Goal: Transaction & Acquisition: Purchase product/service

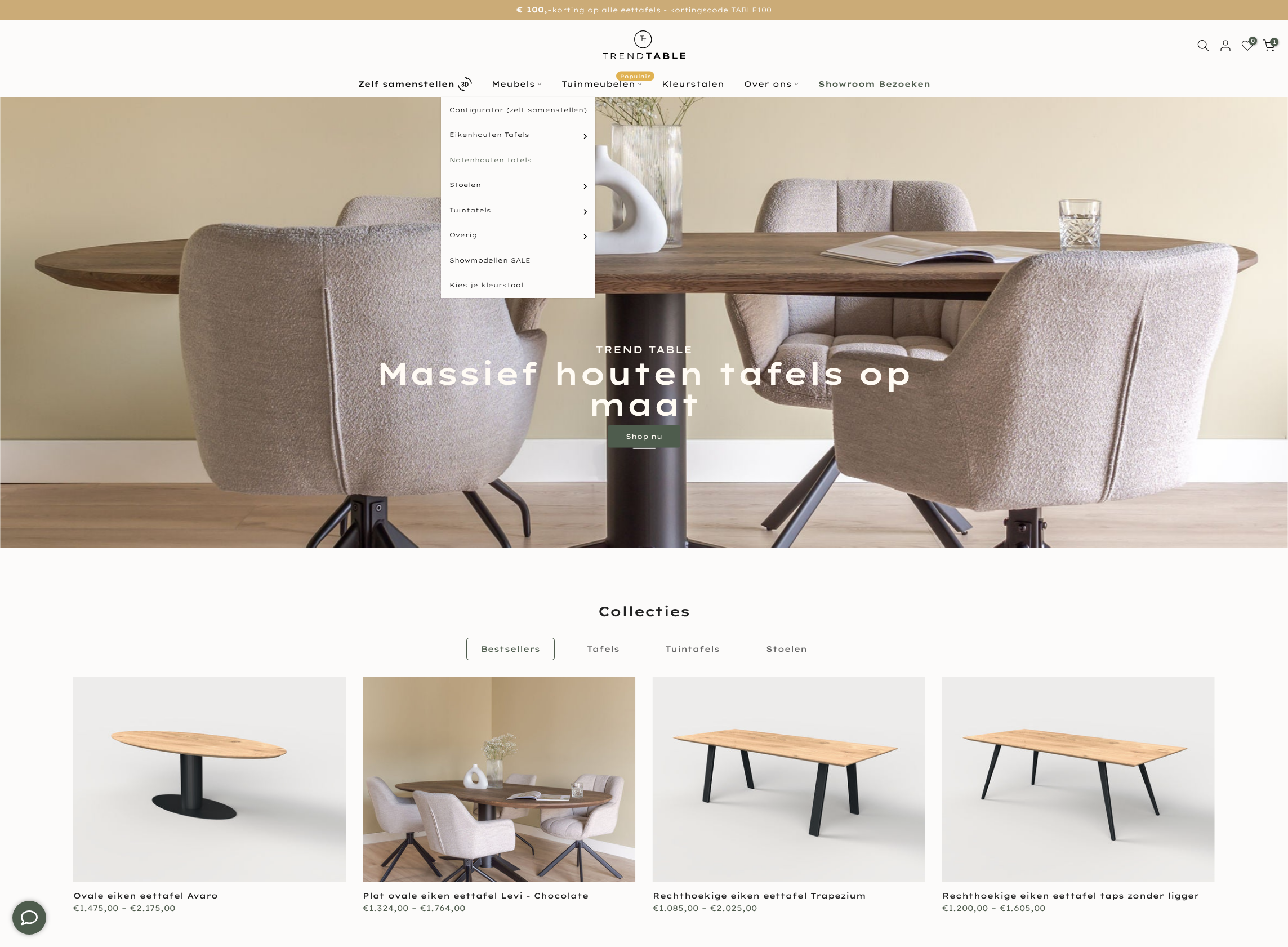
click at [550, 163] on link "Notenhouten tafels" at bounding box center [518, 160] width 154 height 25
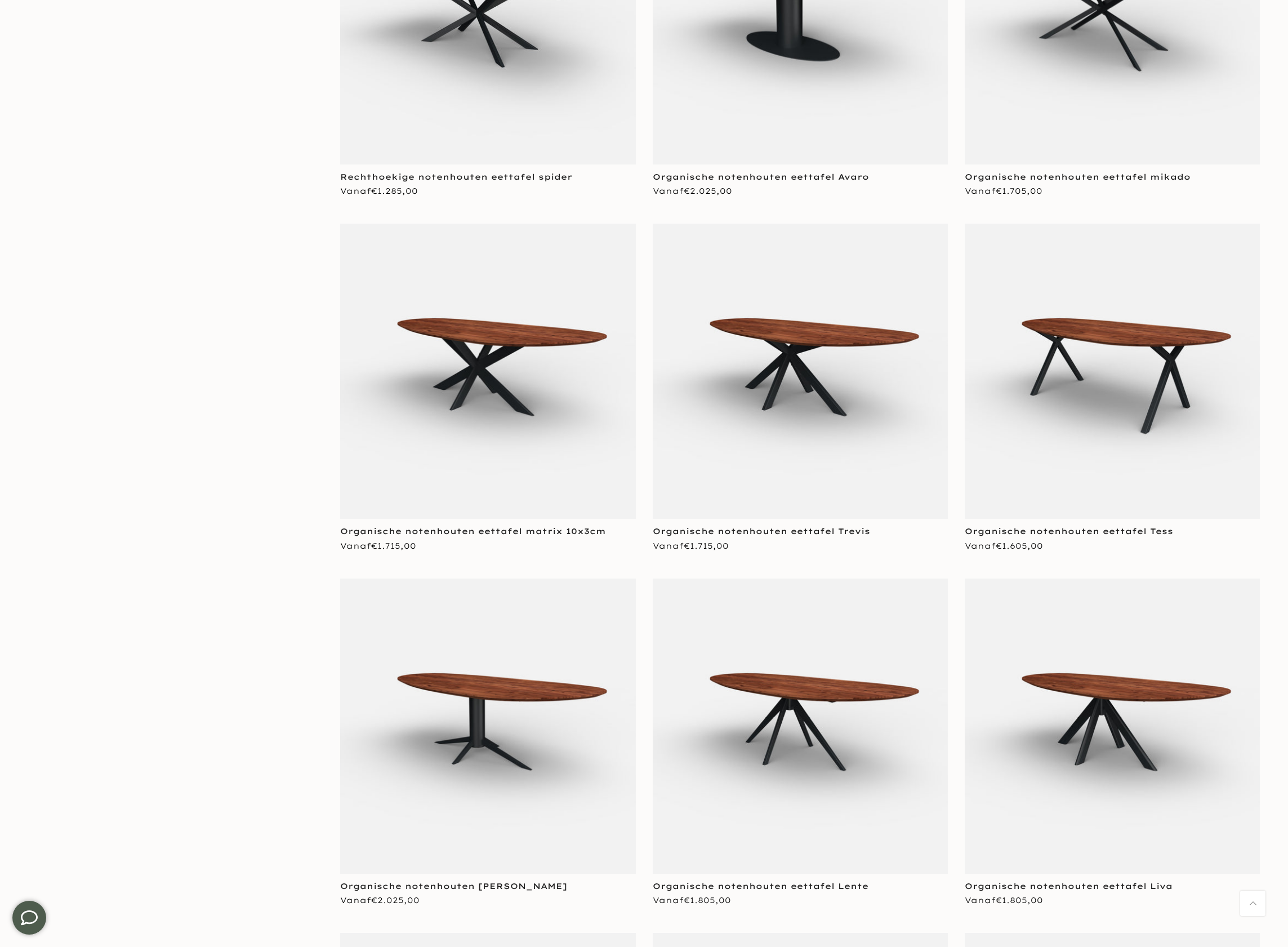
scroll to position [2968, 0]
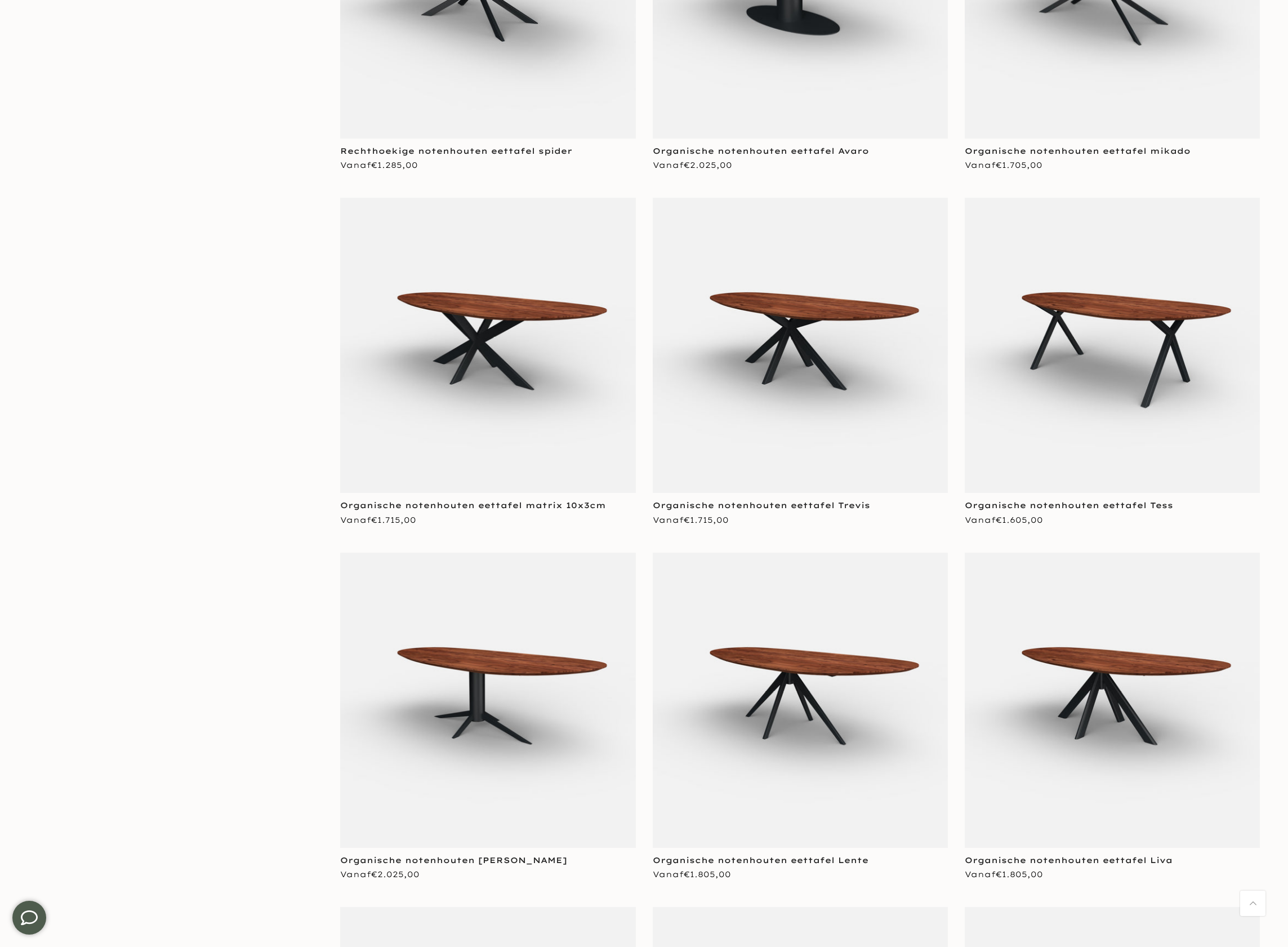
click at [1082, 427] on img at bounding box center [1112, 345] width 295 height 295
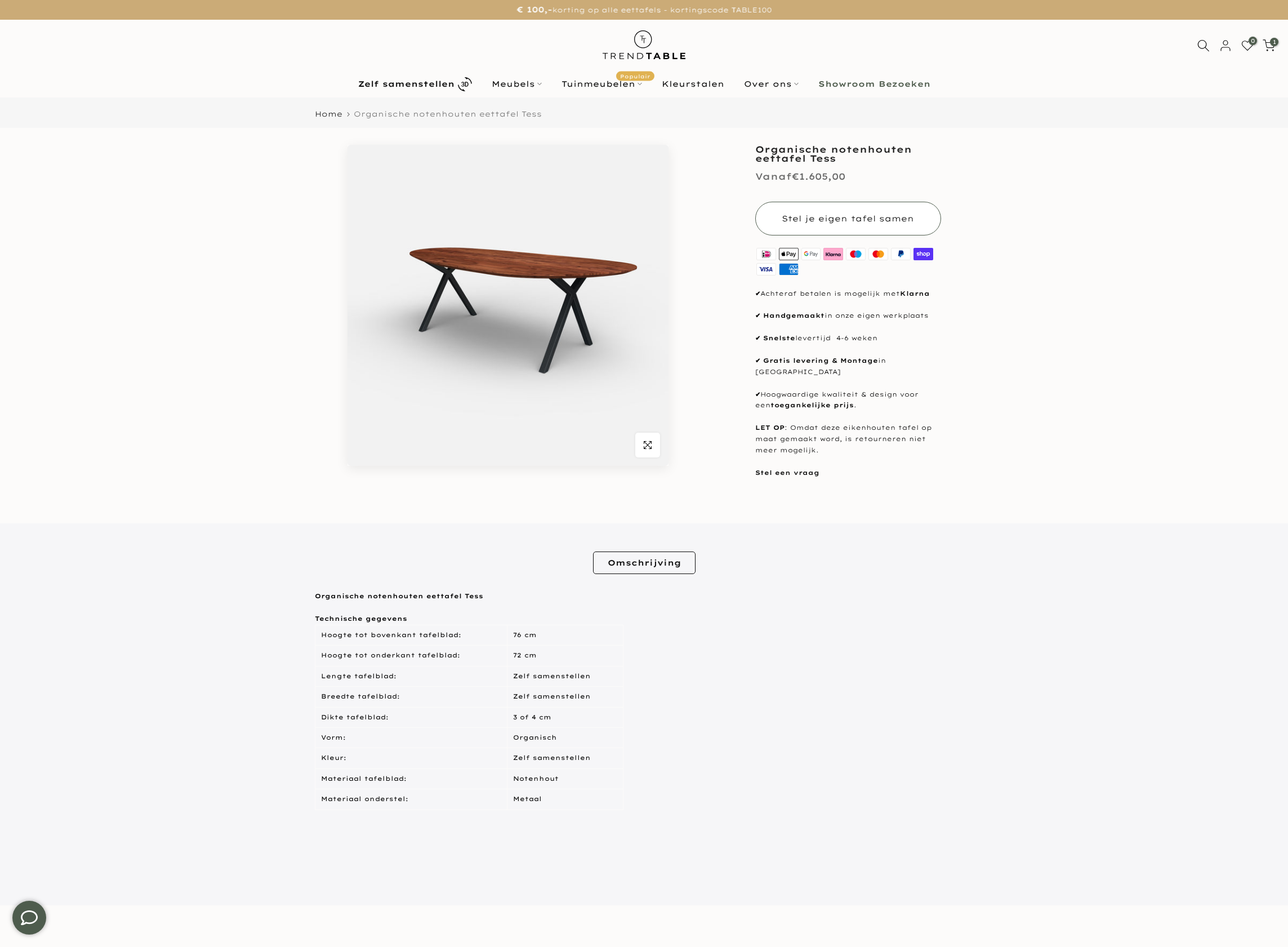
click at [869, 223] on button "Stel je eigen tafel samen" at bounding box center [848, 218] width 185 height 34
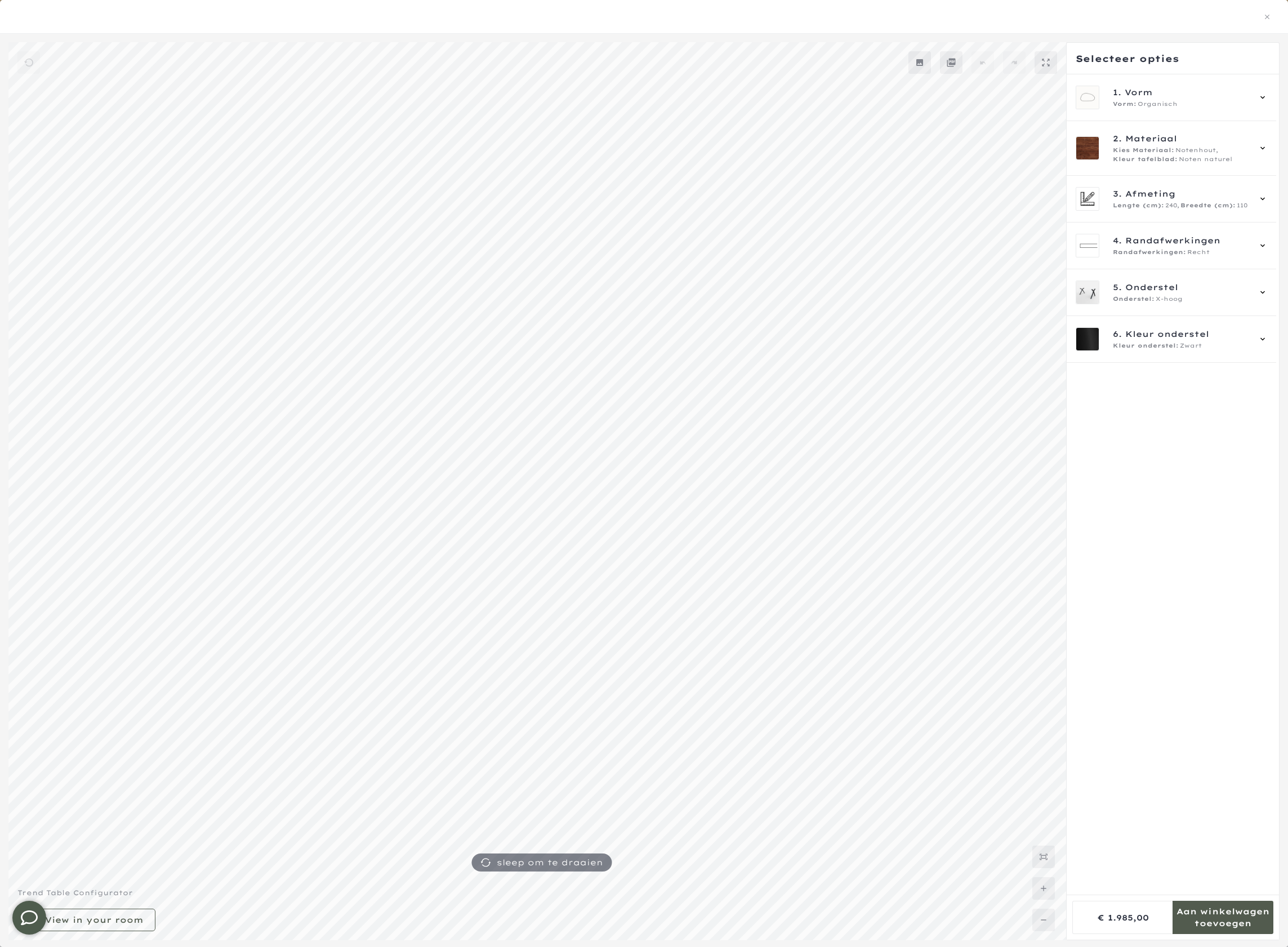
click at [1232, 935] on mmq-side-panel-footer at bounding box center [1173, 917] width 212 height 45
click at [1235, 925] on mmq-formatted-message at bounding box center [1223, 917] width 101 height 23
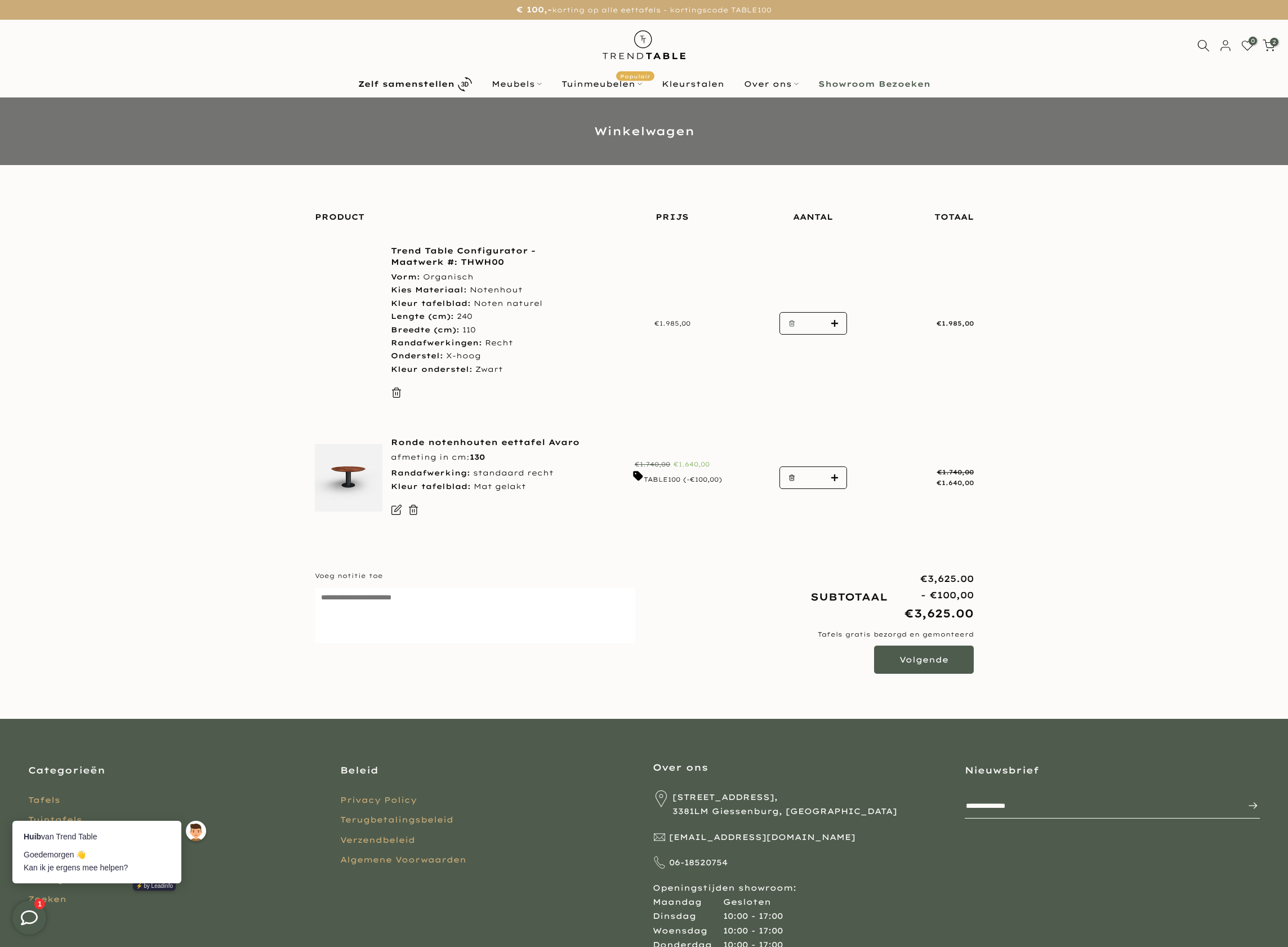
click at [792, 321] on use "button" at bounding box center [792, 323] width 5 height 6
type input "*"
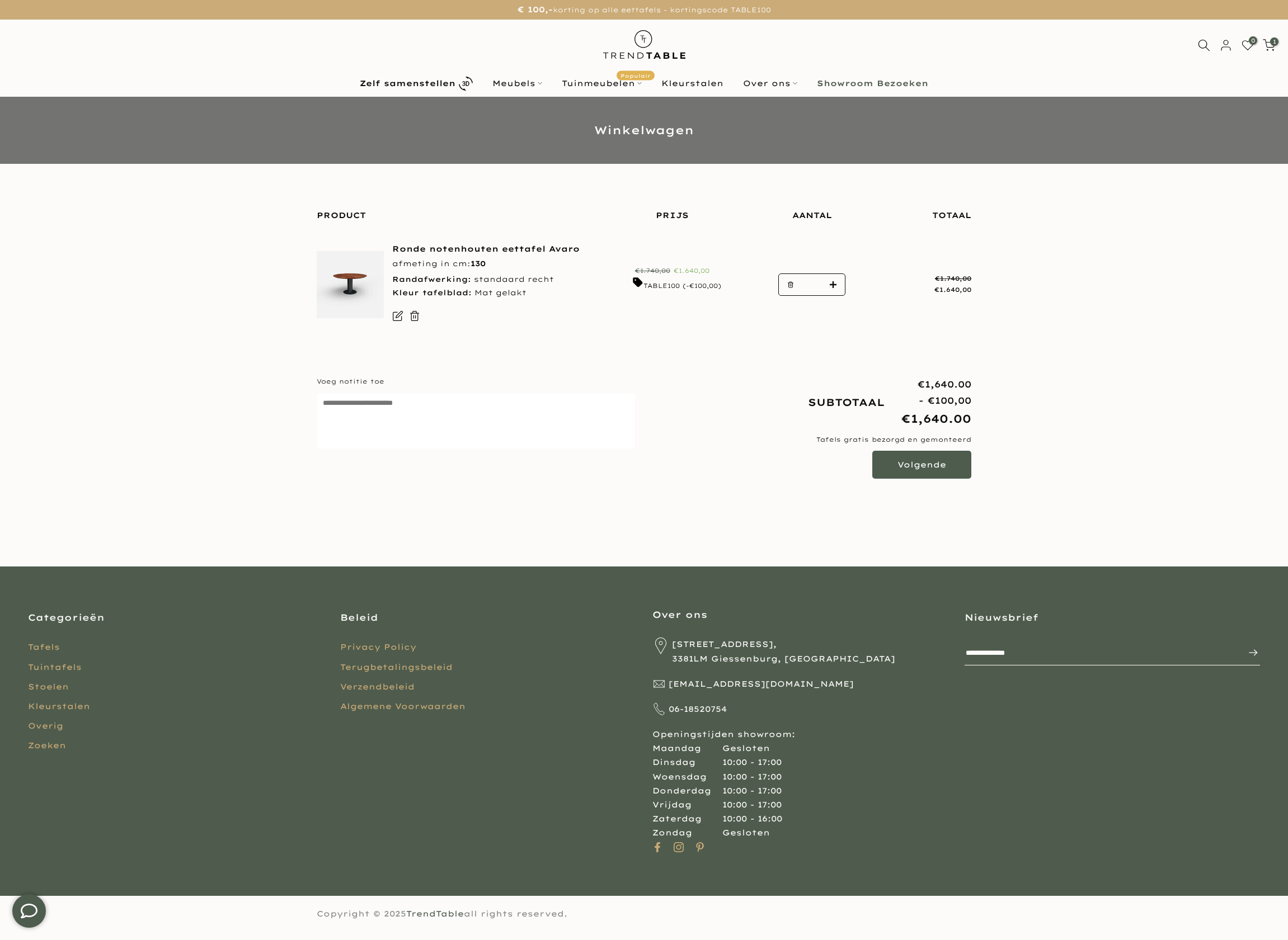
click at [790, 287] on use "button" at bounding box center [791, 285] width 5 height 6
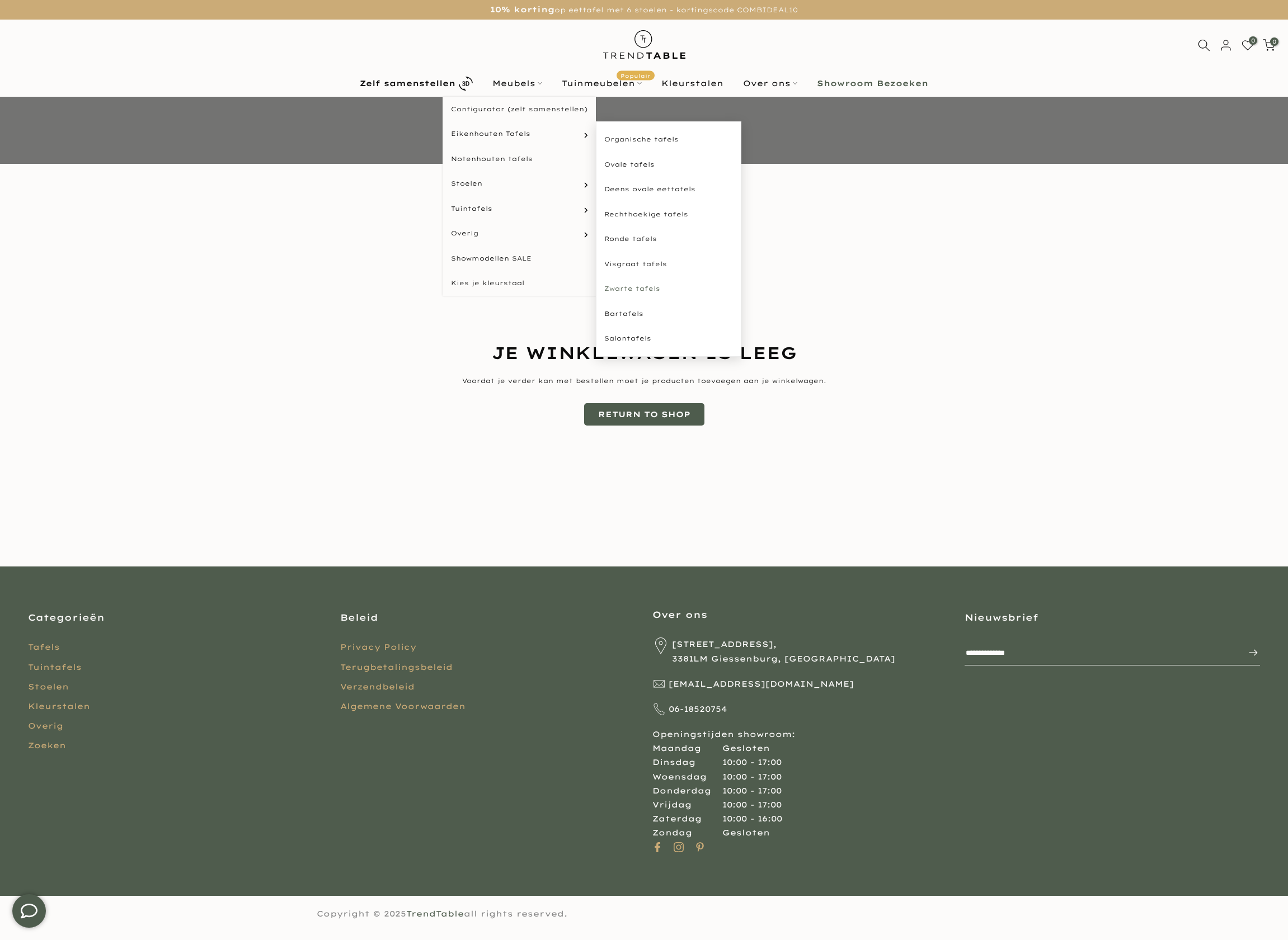
click at [634, 292] on link "Zwarte tafels" at bounding box center [668, 289] width 146 height 25
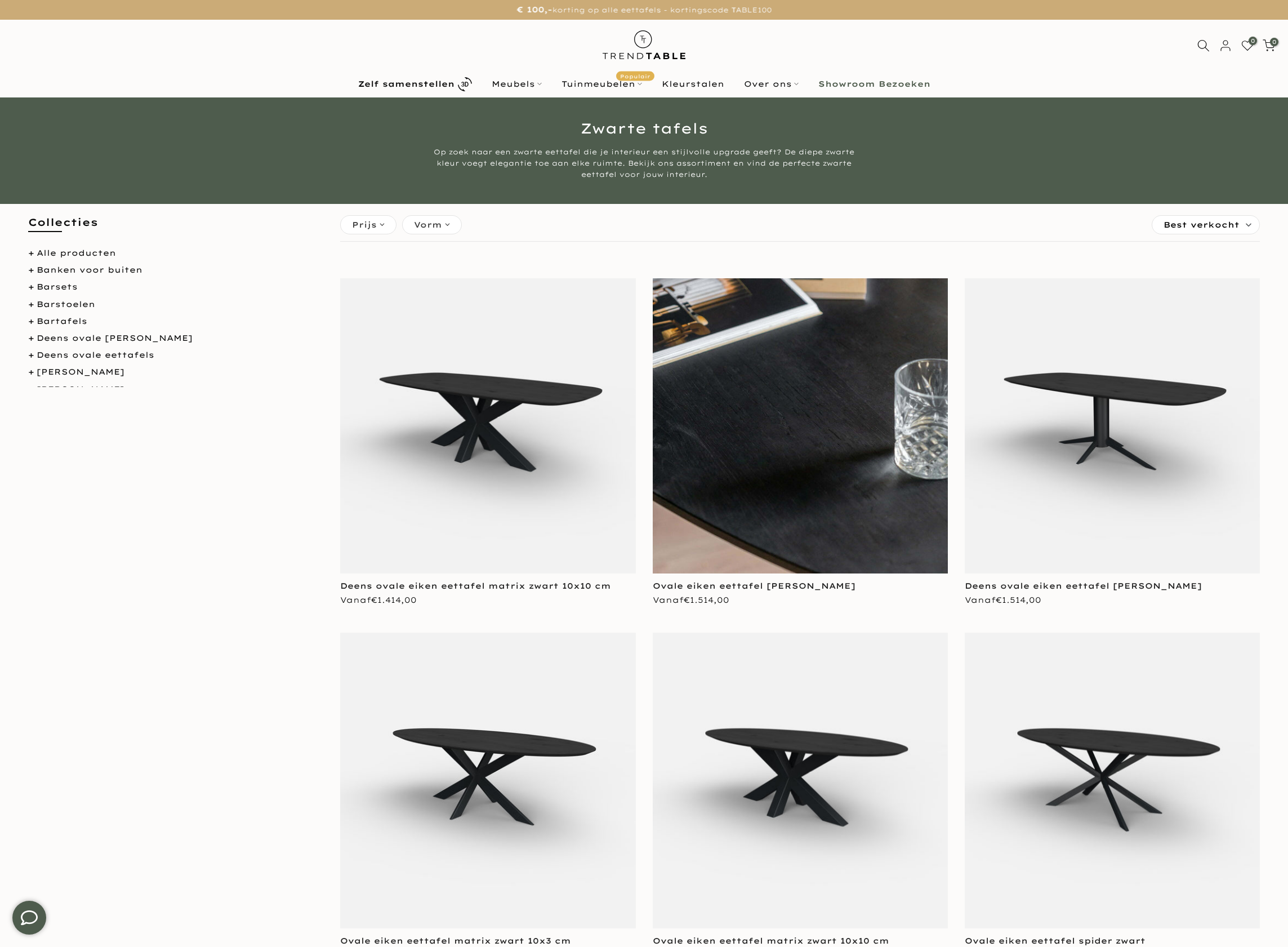
click at [760, 422] on img at bounding box center [800, 426] width 295 height 295
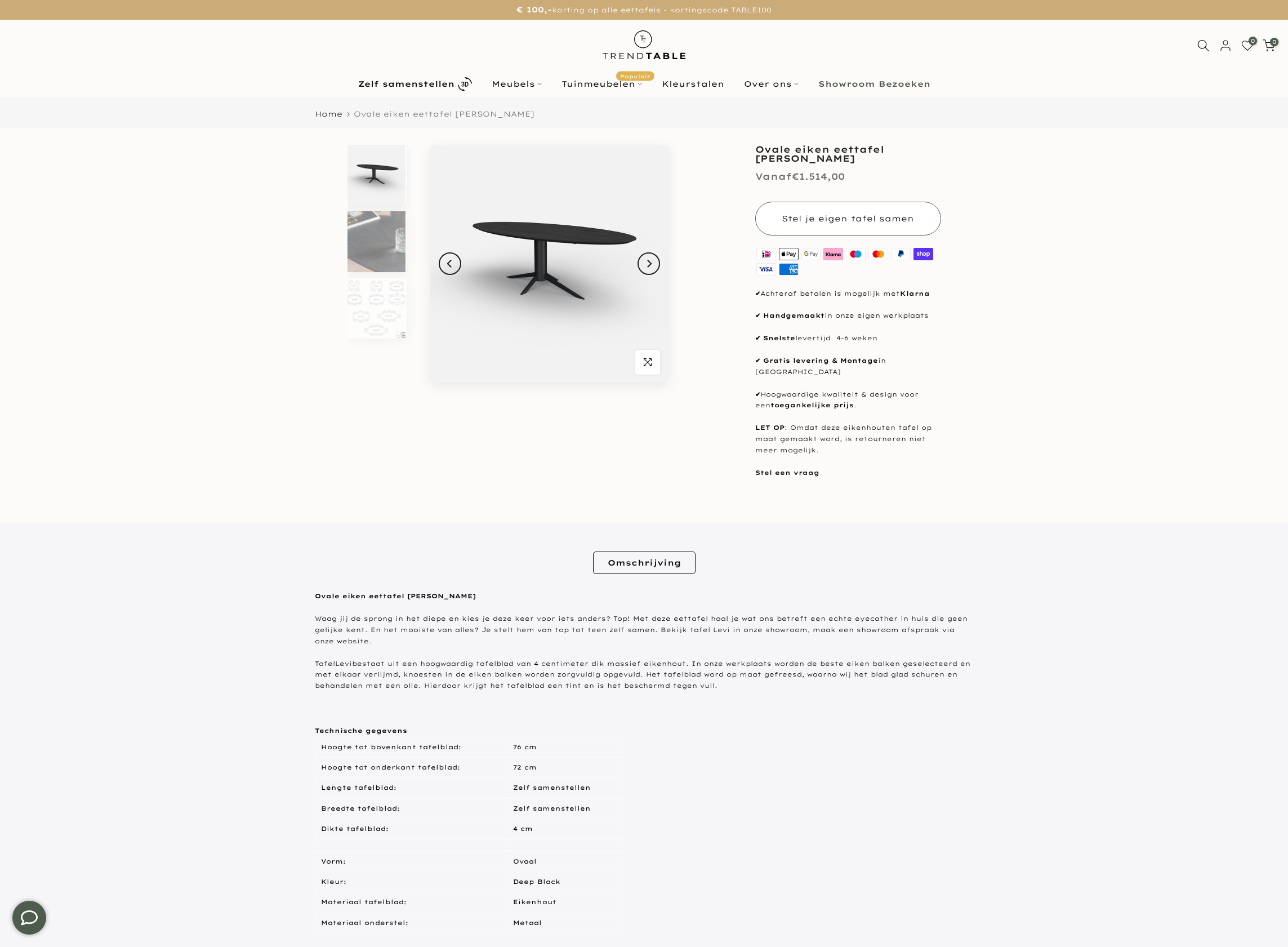
click at [851, 223] on button "Stel je eigen tafel samen" at bounding box center [848, 218] width 185 height 34
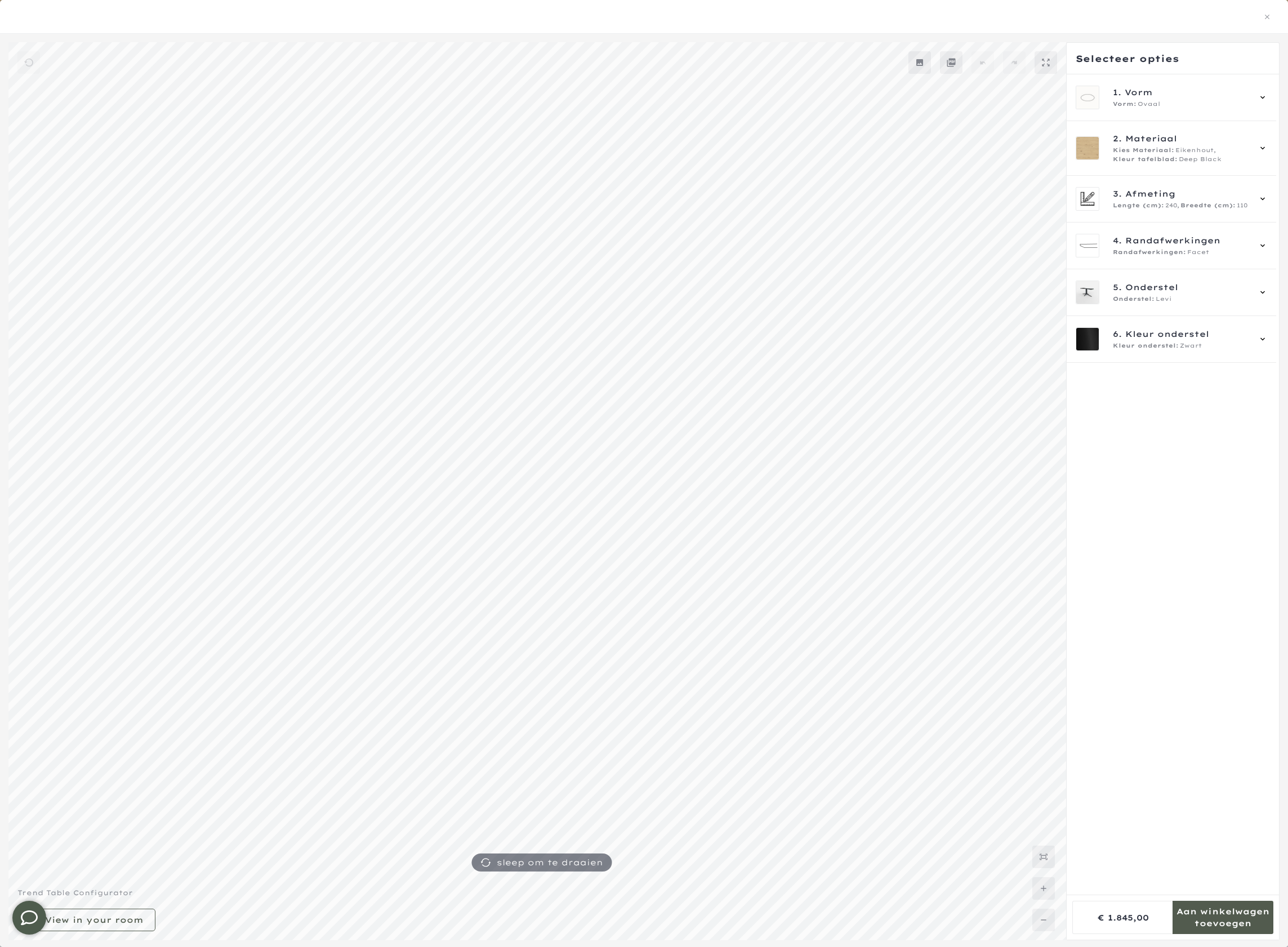
click at [1246, 913] on mmq-formatted-message at bounding box center [1223, 917] width 101 height 23
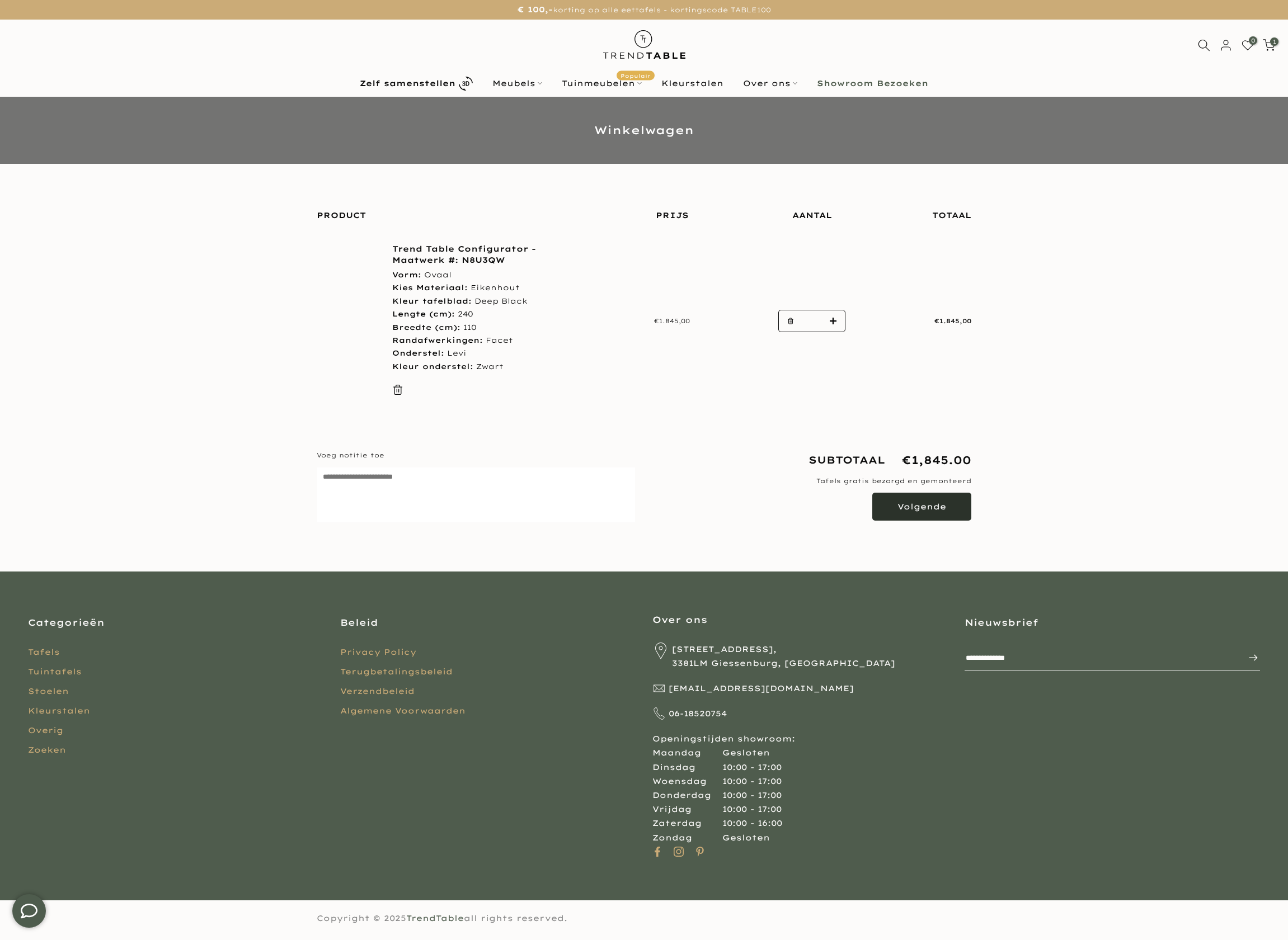
click at [911, 500] on button "Volgende" at bounding box center [921, 506] width 99 height 28
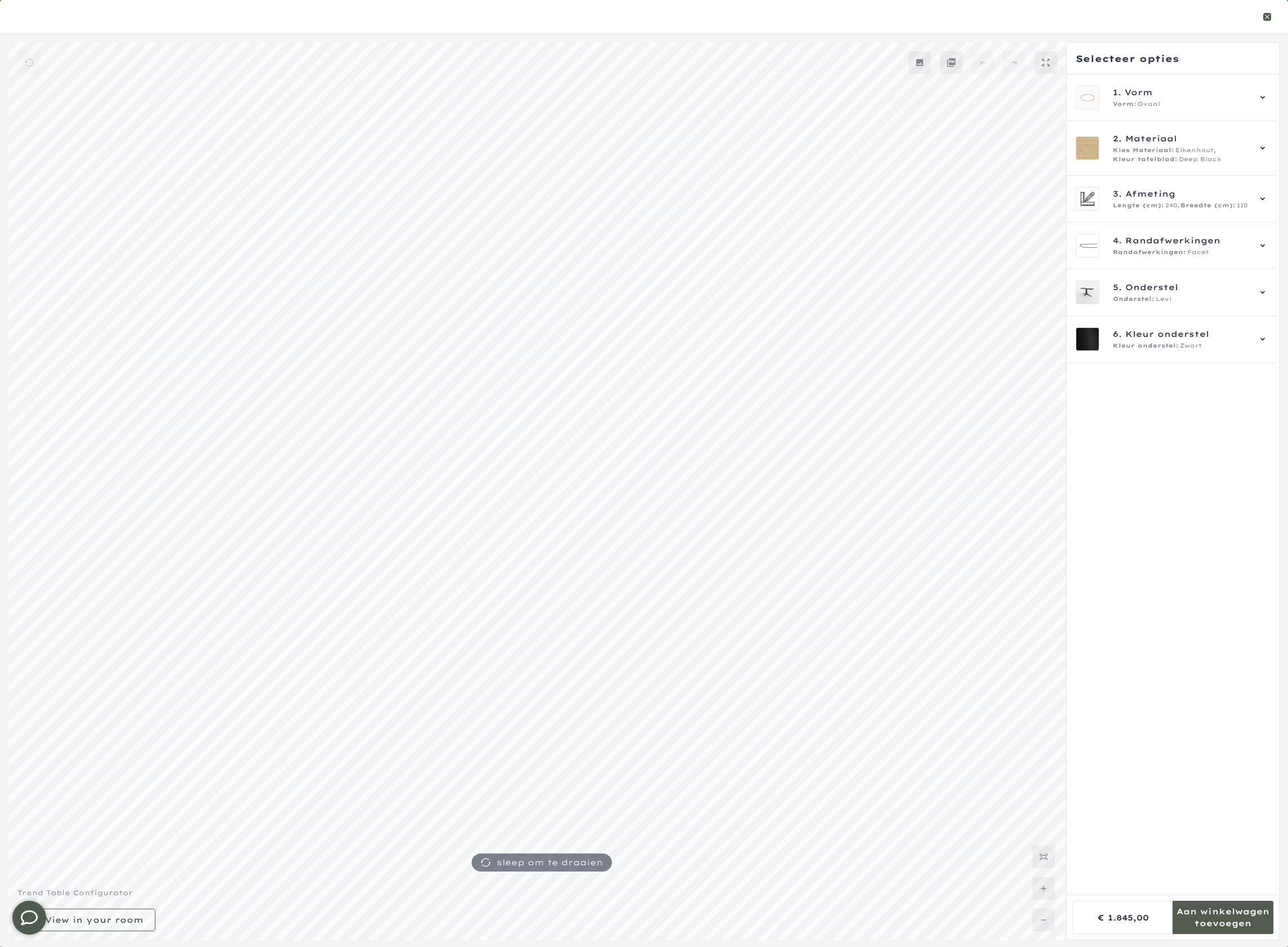
click at [1269, 16] on icon "button" at bounding box center [1266, 16] width 8 height 8
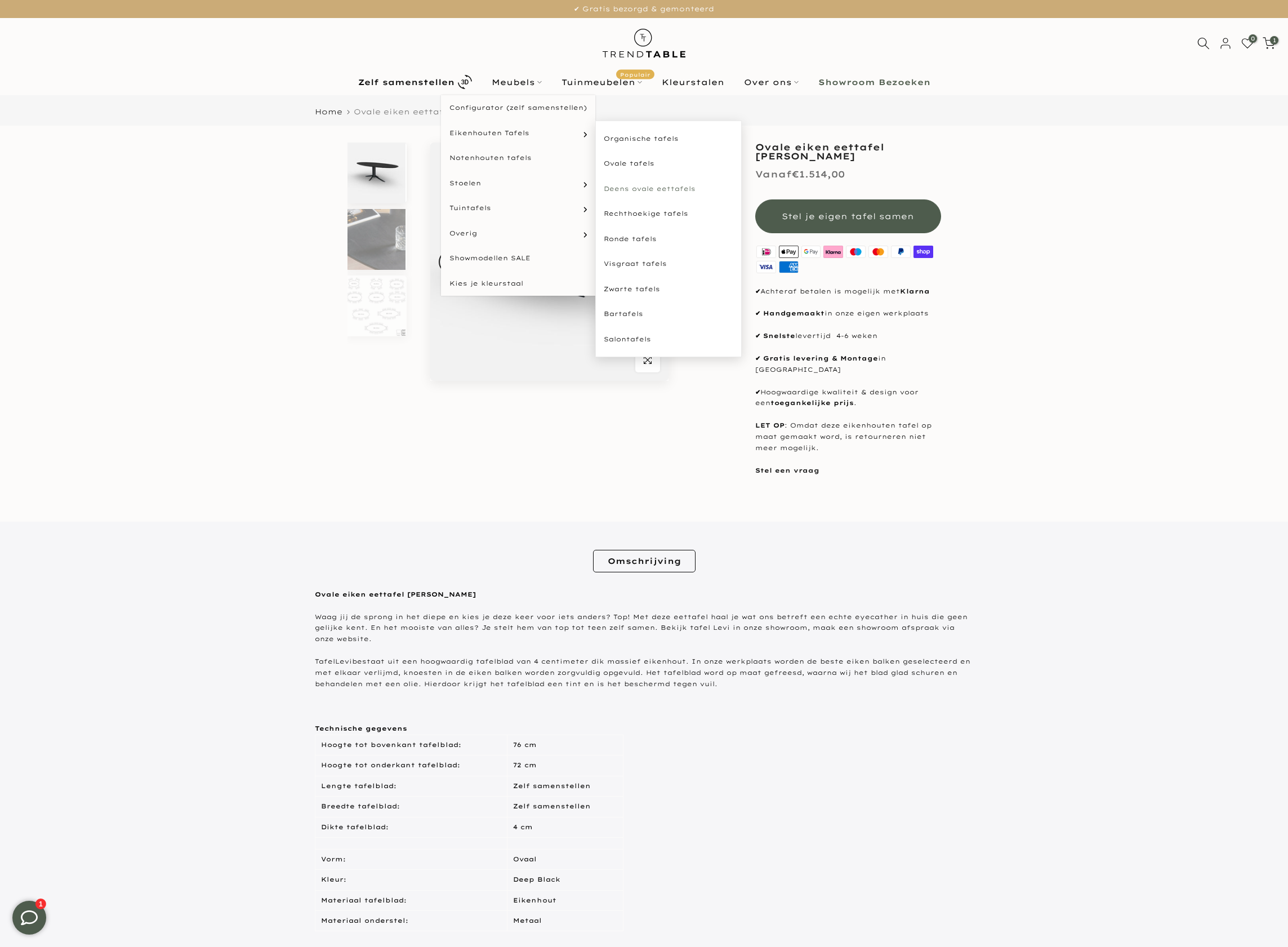
click at [633, 189] on link "Deens ovale eettafels" at bounding box center [668, 189] width 147 height 25
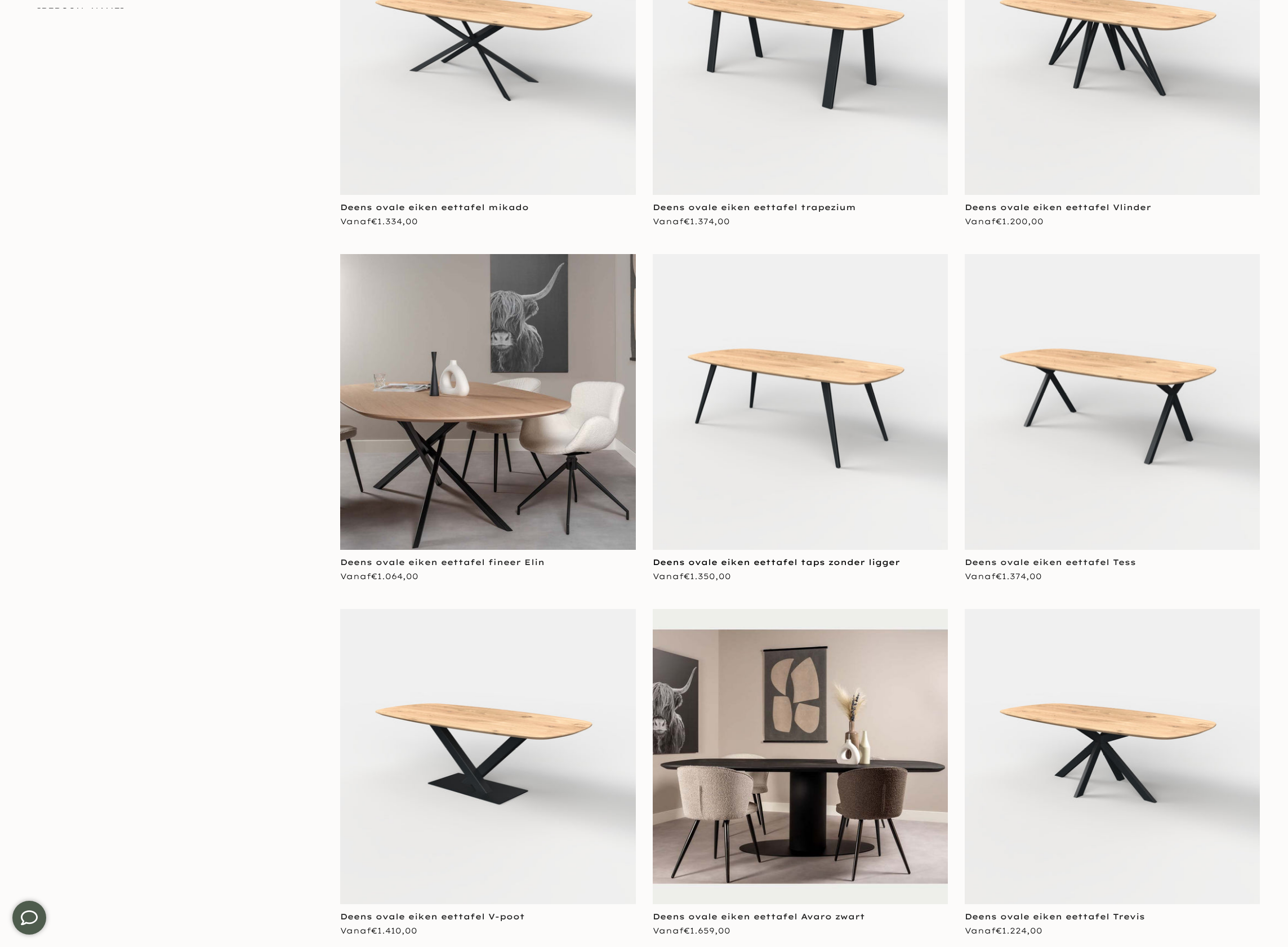
scroll to position [485, 0]
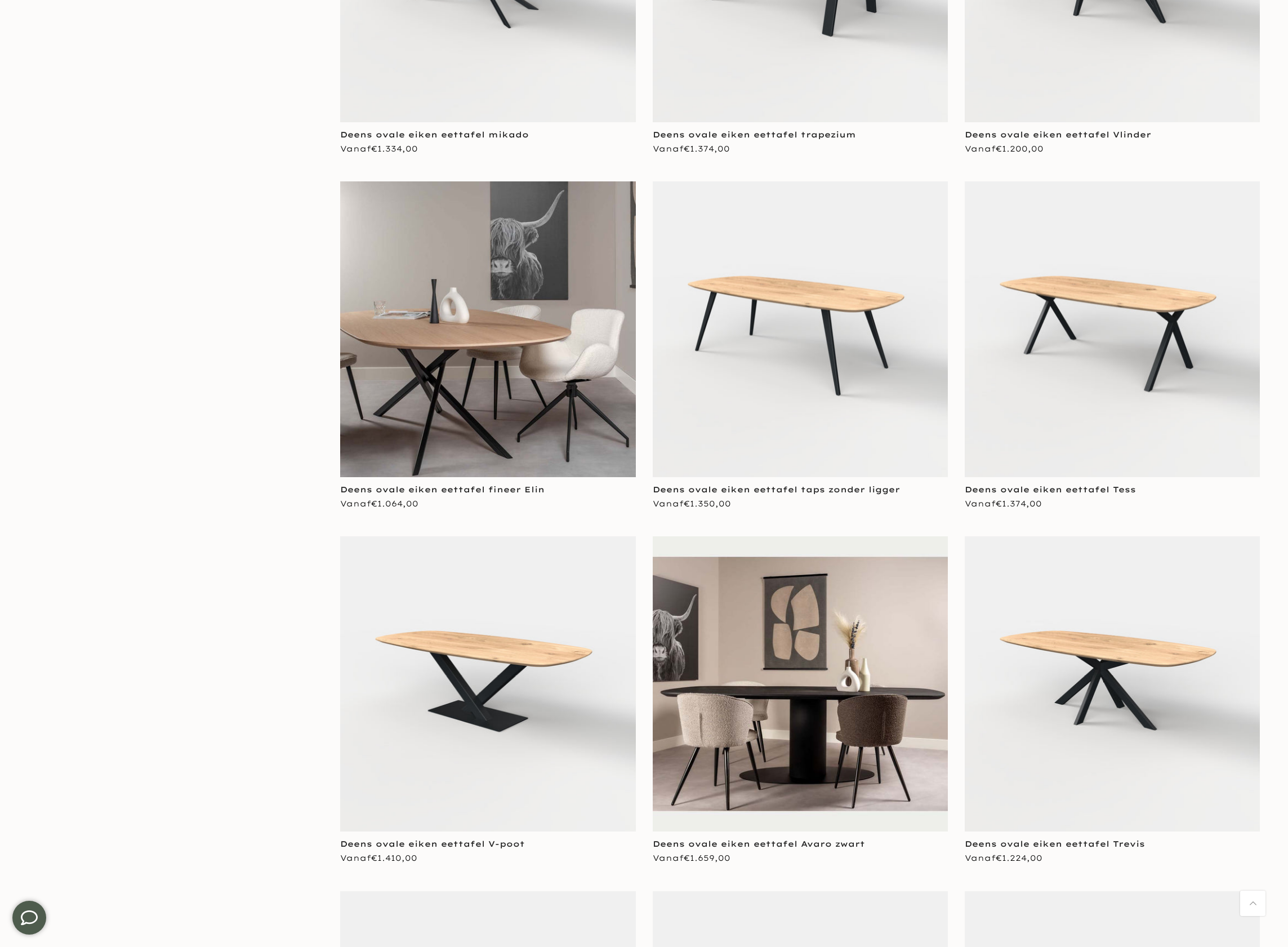
click at [790, 331] on img at bounding box center [800, 329] width 295 height 295
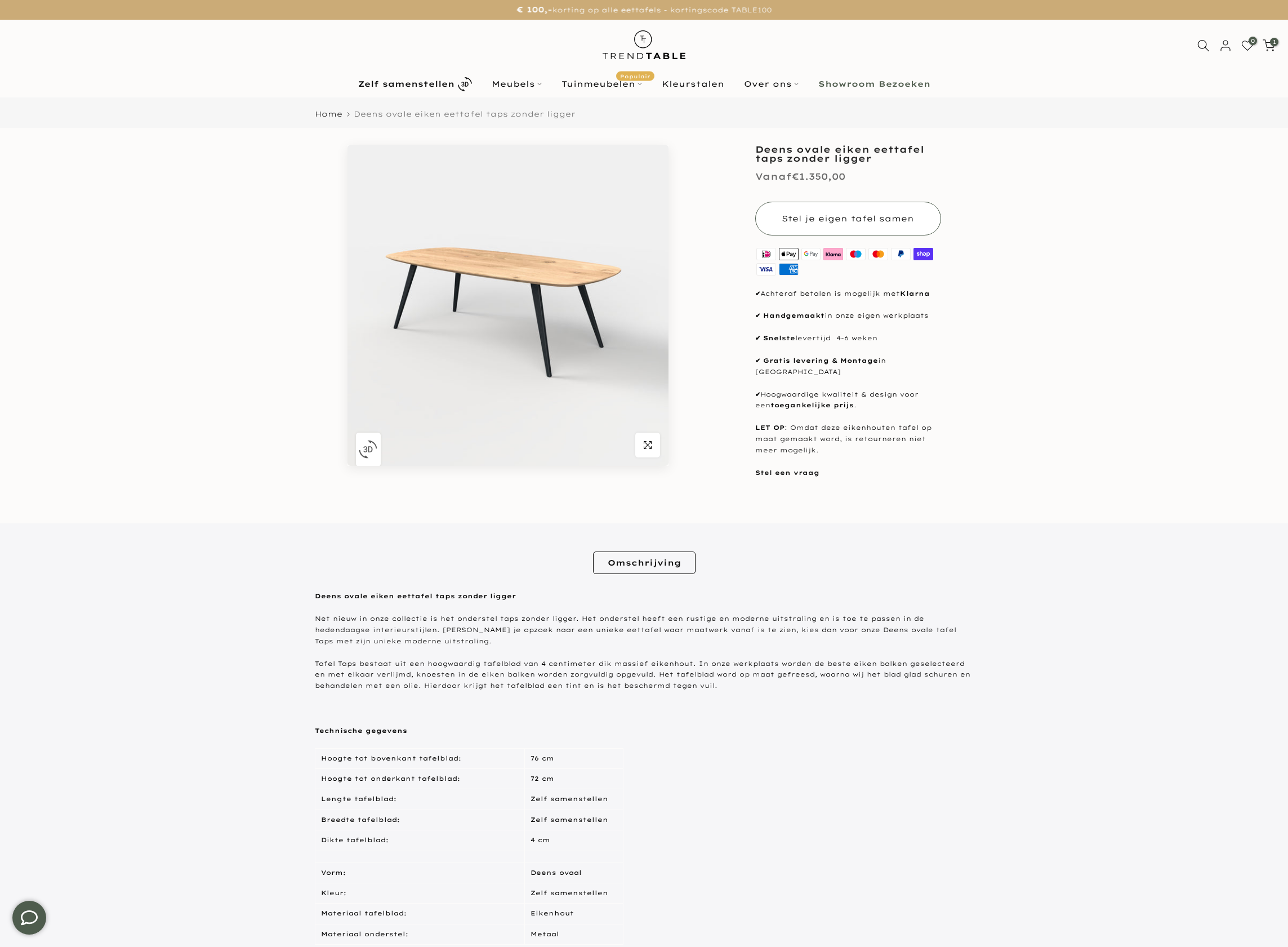
click at [866, 223] on button "Stel je eigen tafel samen" at bounding box center [848, 218] width 185 height 34
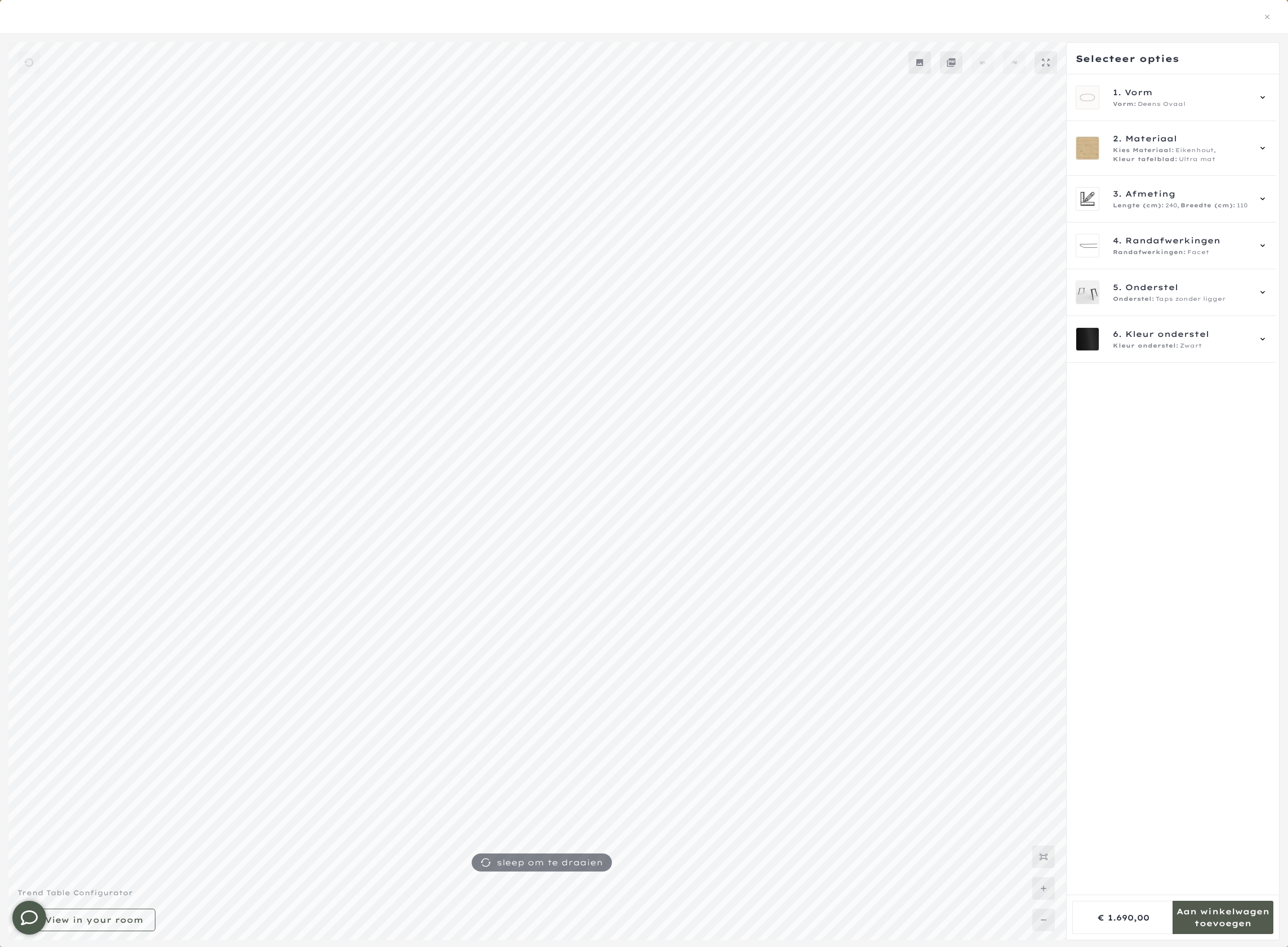
click at [1229, 912] on mmq-formatted-message at bounding box center [1223, 917] width 101 height 23
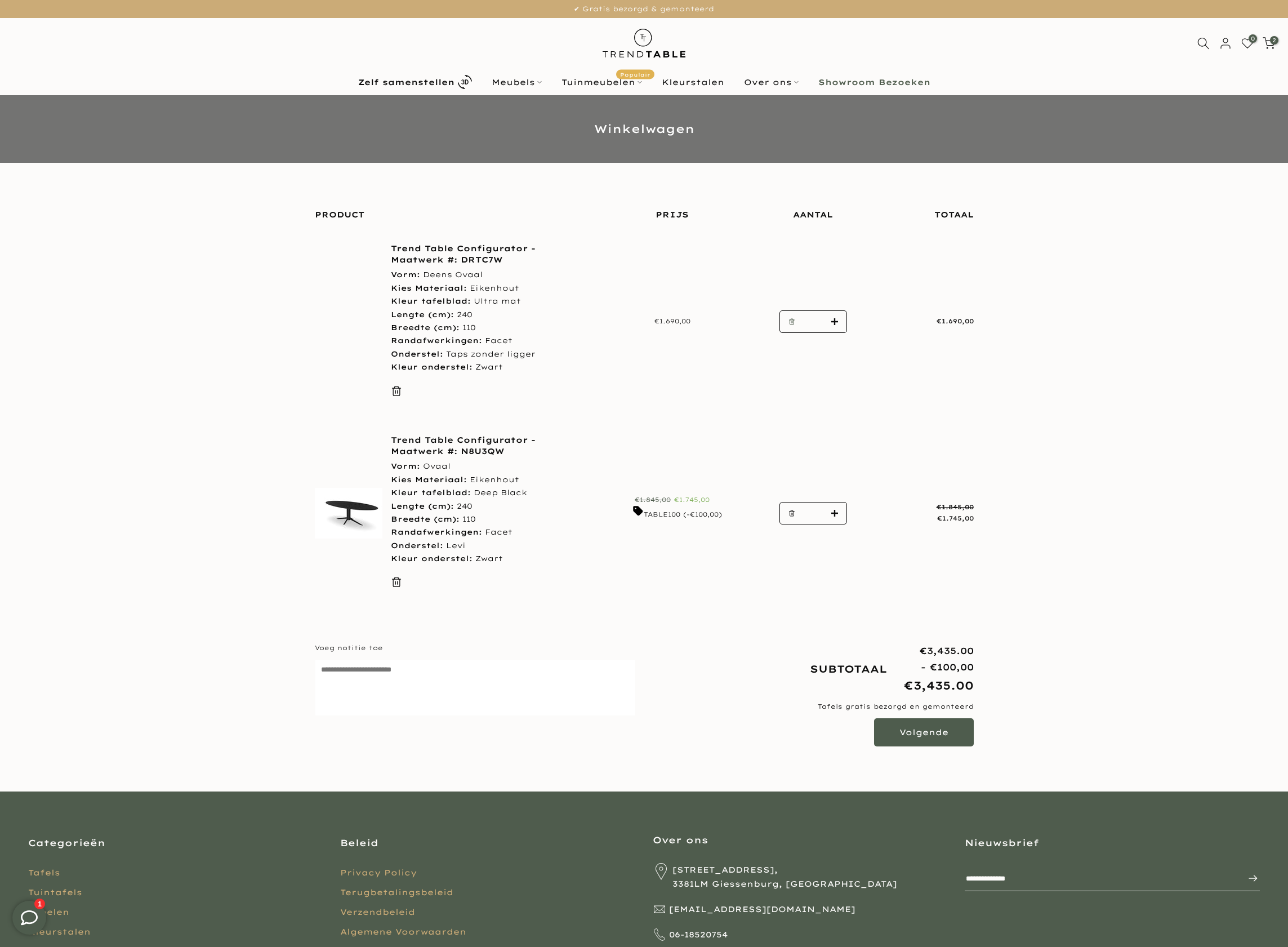
click at [786, 326] on button "button" at bounding box center [788, 322] width 17 height 23
type input "*"
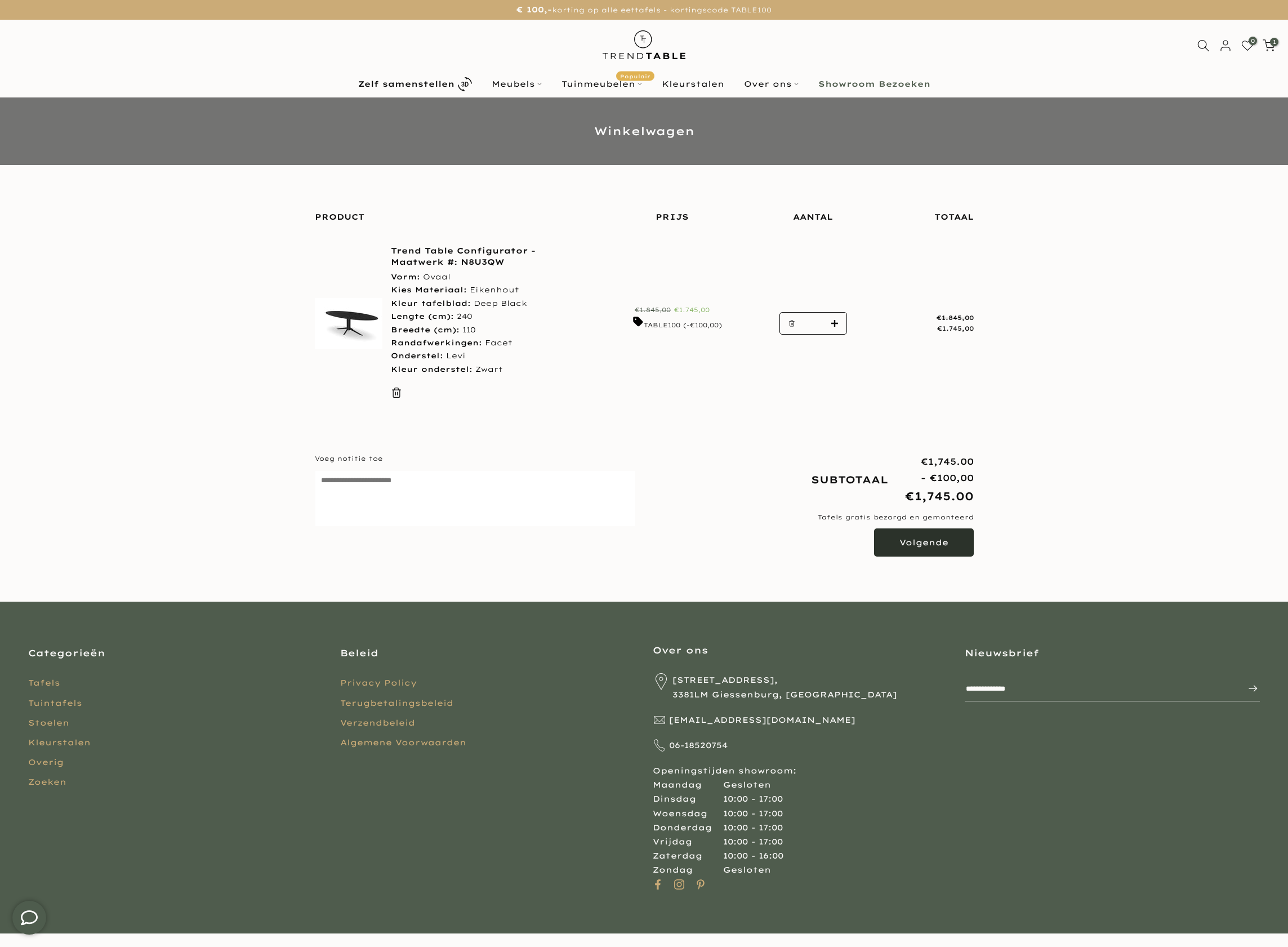
click at [926, 541] on button "Volgende" at bounding box center [924, 542] width 99 height 28
